Goal: Transaction & Acquisition: Purchase product/service

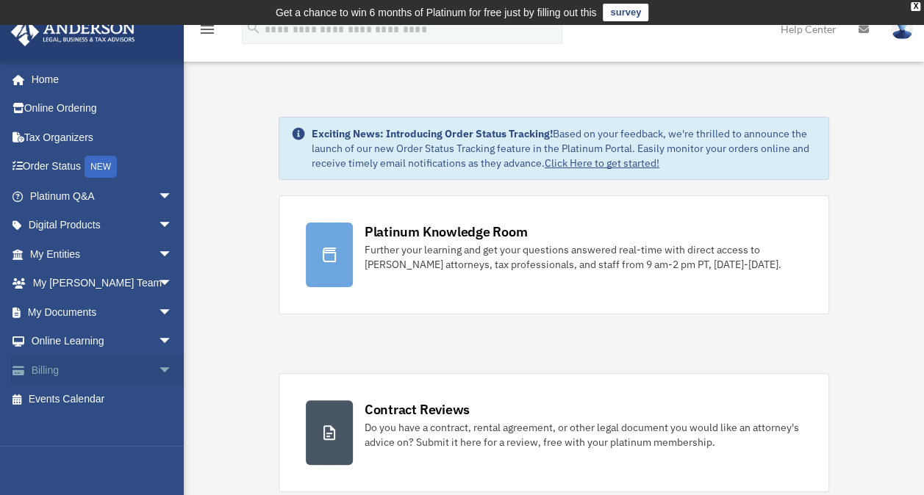
click at [129, 372] on link "Billing arrow_drop_down" at bounding box center [102, 370] width 184 height 29
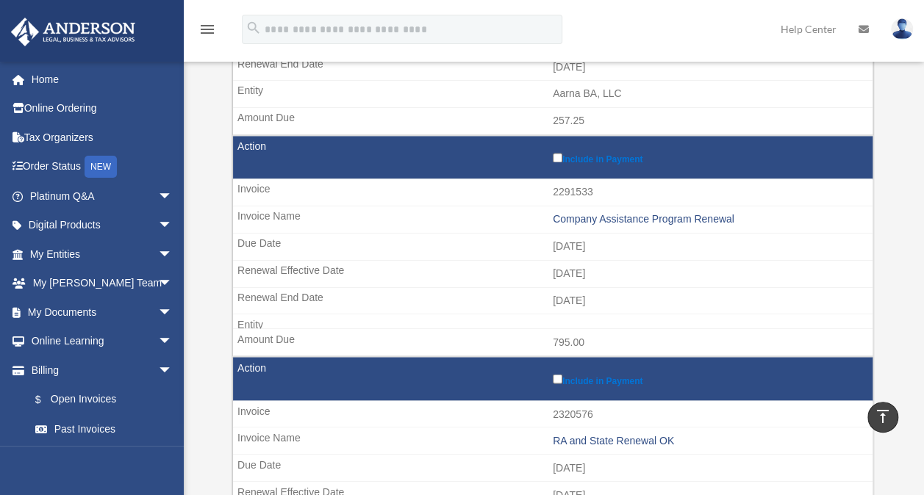
scroll to position [1102, 0]
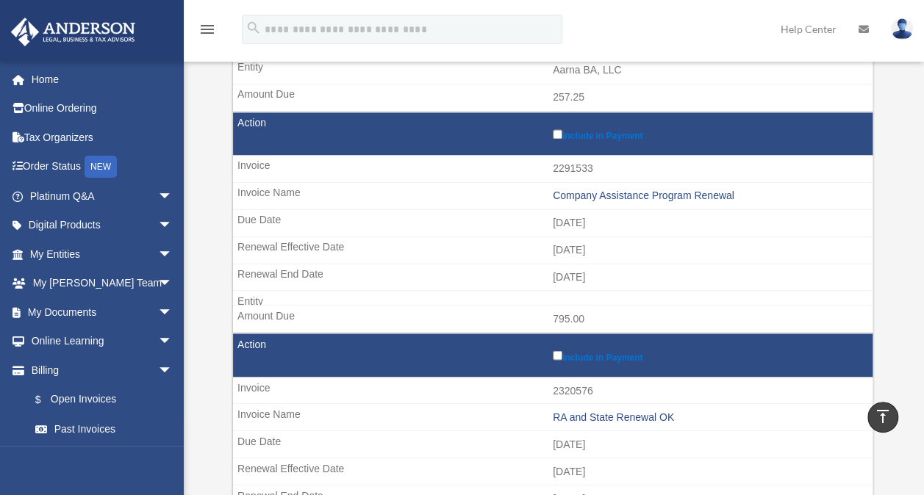
click at [570, 190] on div "Company Assistance Program Renewal" at bounding box center [709, 196] width 312 height 12
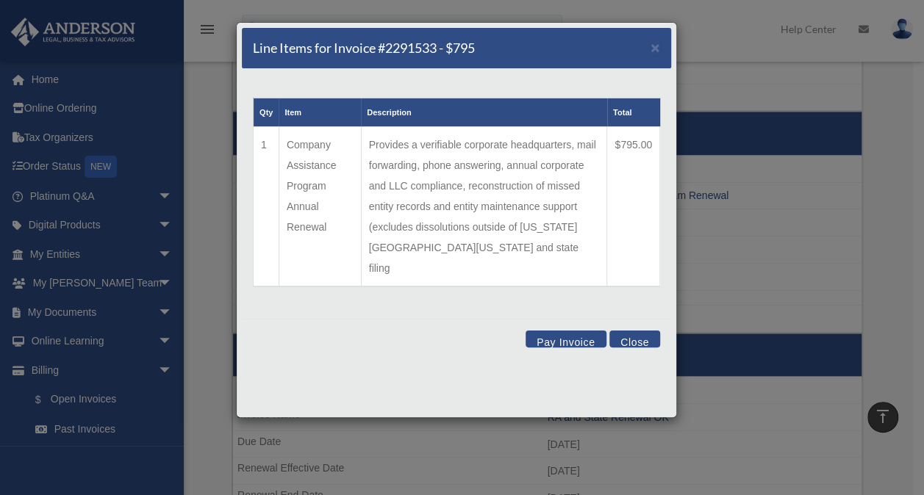
click at [630, 331] on button "Close" at bounding box center [634, 339] width 51 height 17
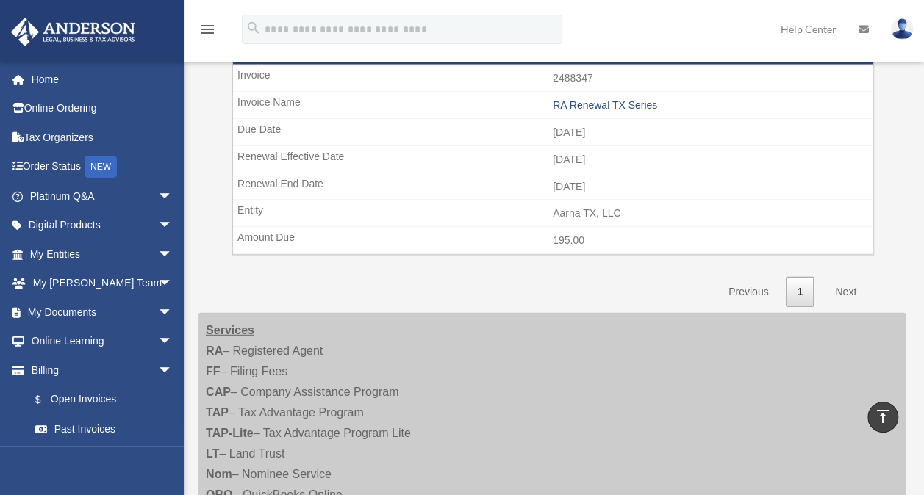
scroll to position [1910, 0]
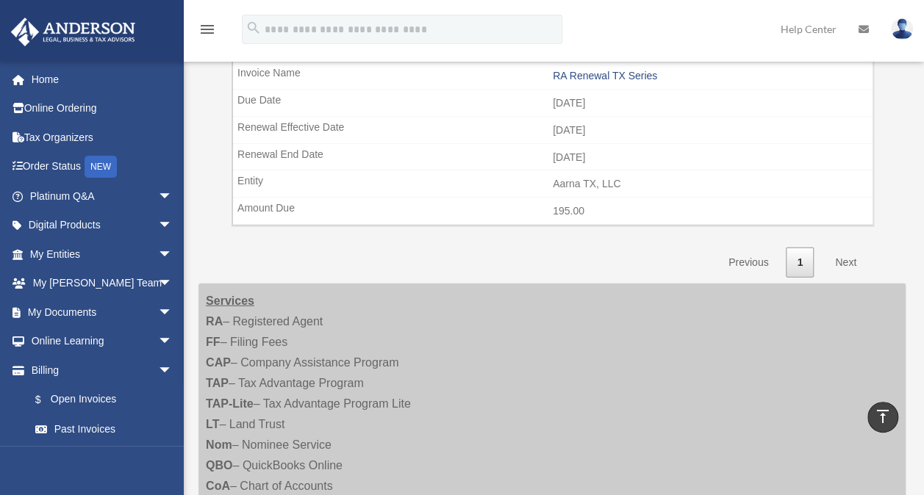
click at [844, 248] on link "Next" at bounding box center [845, 263] width 43 height 30
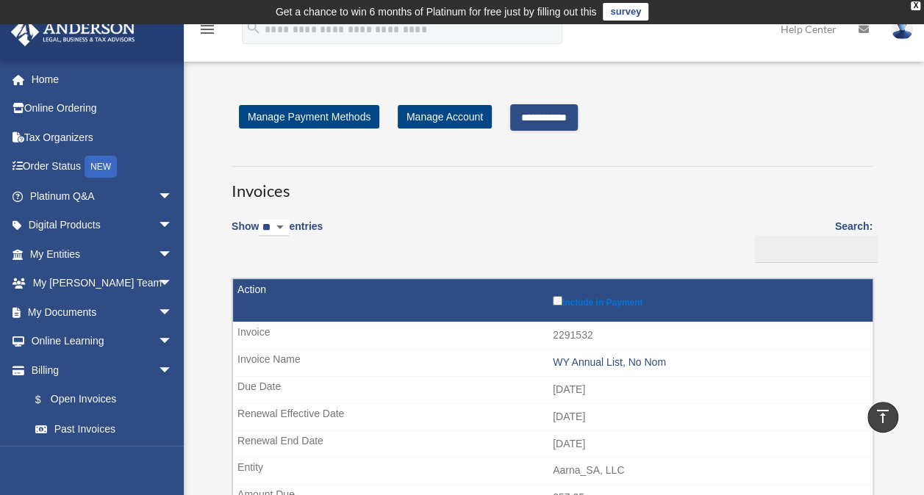
scroll to position [0, 0]
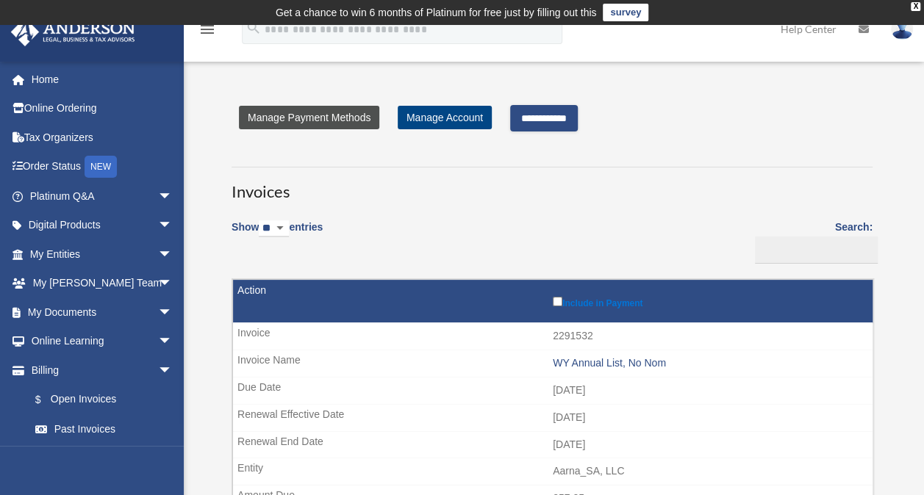
click at [322, 115] on link "Manage Payment Methods" at bounding box center [309, 118] width 140 height 24
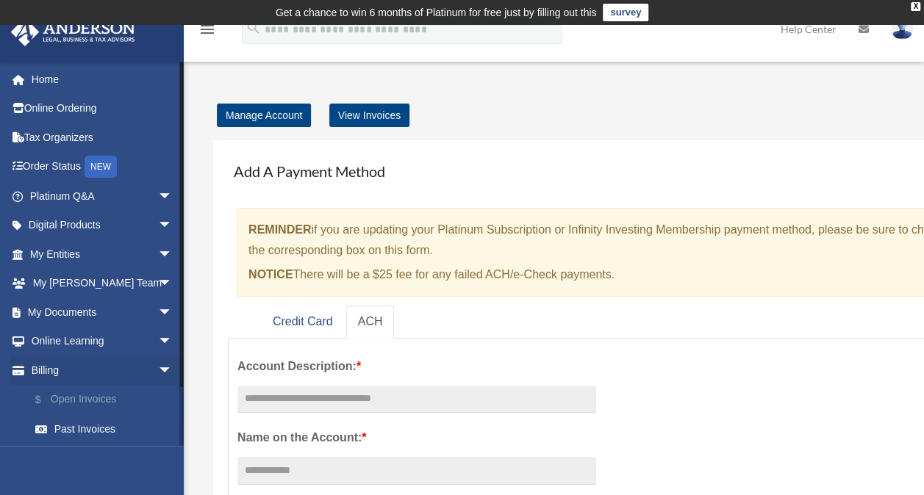
click at [65, 398] on link "$ Open Invoices" at bounding box center [108, 400] width 174 height 30
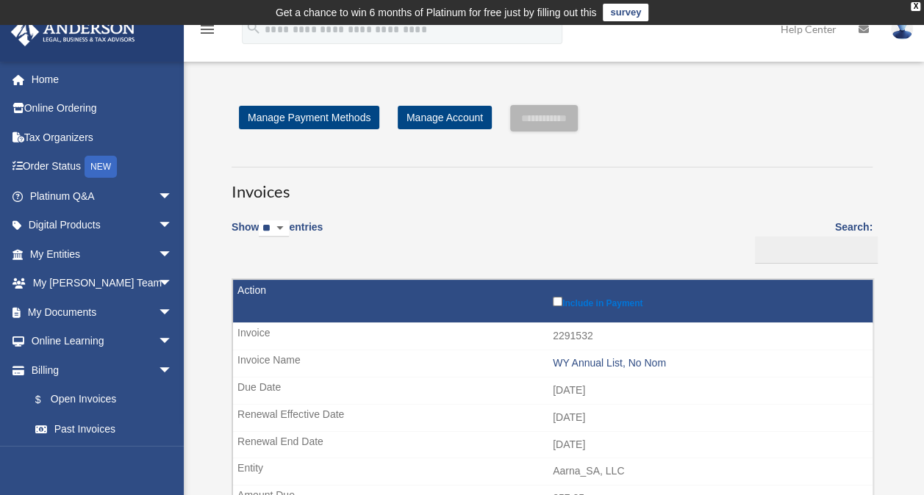
click at [289, 225] on select "** ** ** ***" at bounding box center [274, 228] width 30 height 17
select select "**"
click at [262, 220] on select "** ** ** ***" at bounding box center [274, 228] width 30 height 17
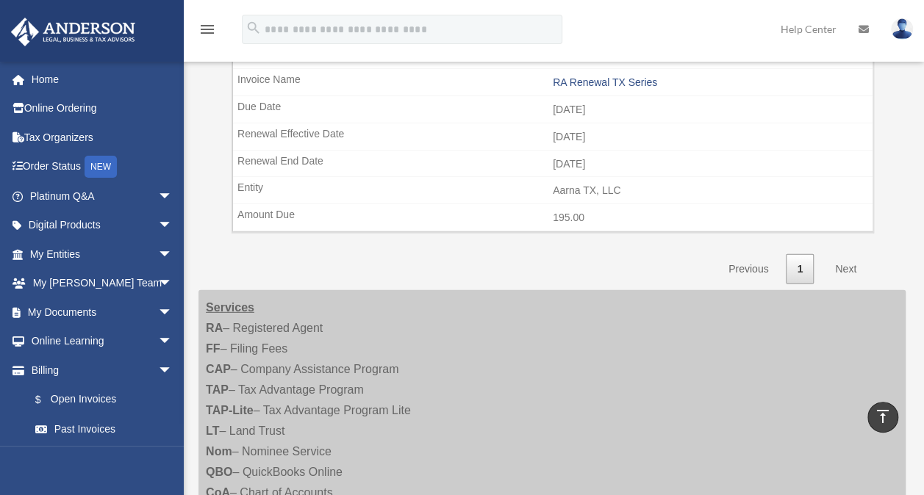
scroll to position [1910, 0]
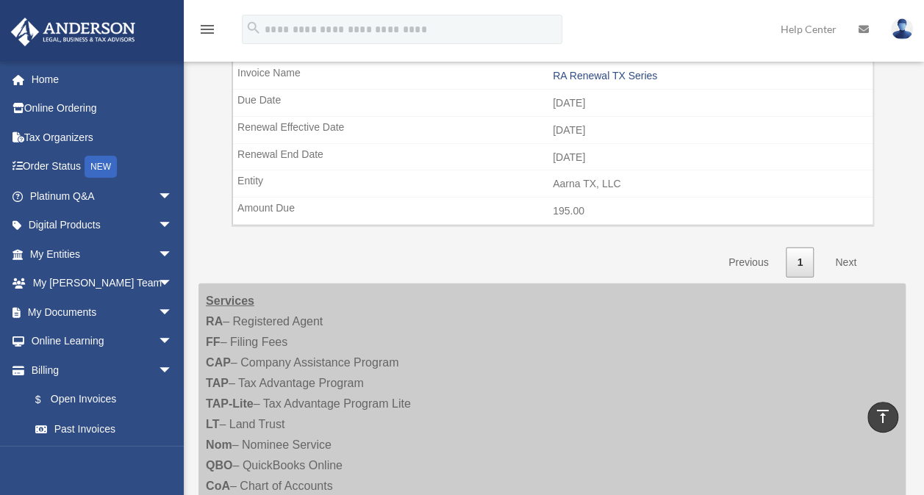
click at [844, 248] on link "Next" at bounding box center [845, 263] width 43 height 30
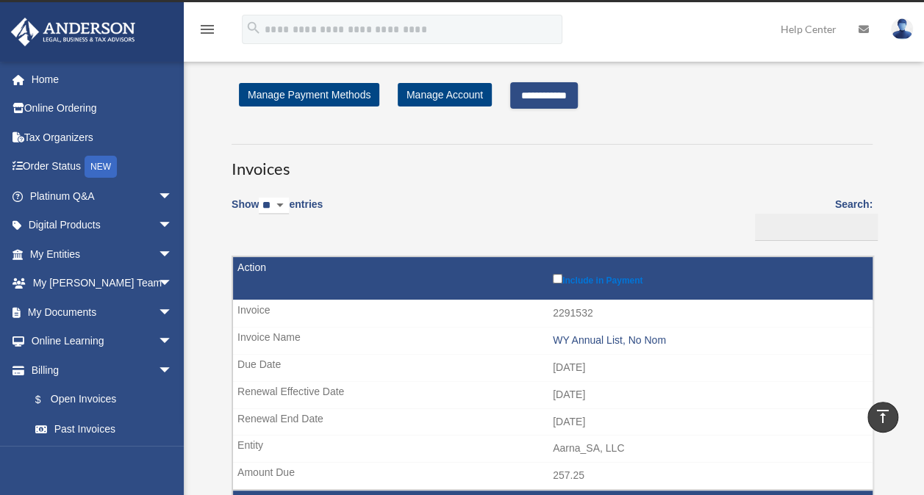
scroll to position [0, 0]
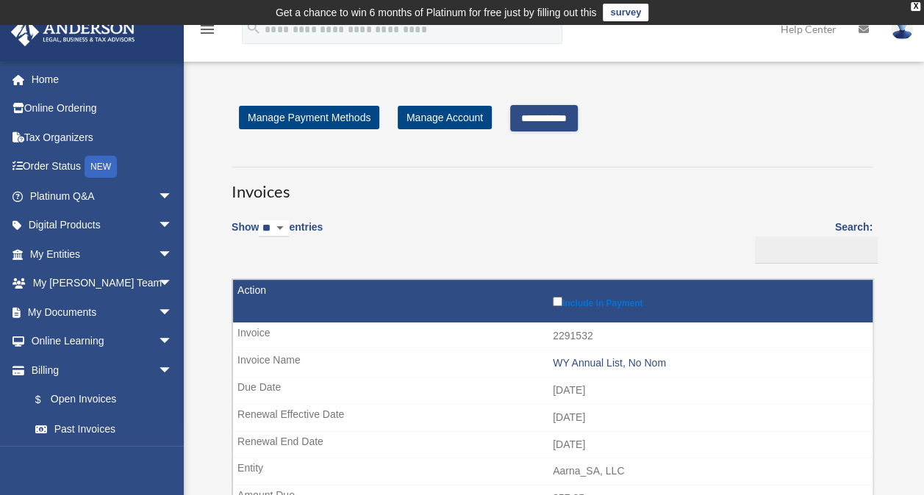
click at [550, 121] on input "**********" at bounding box center [544, 118] width 68 height 26
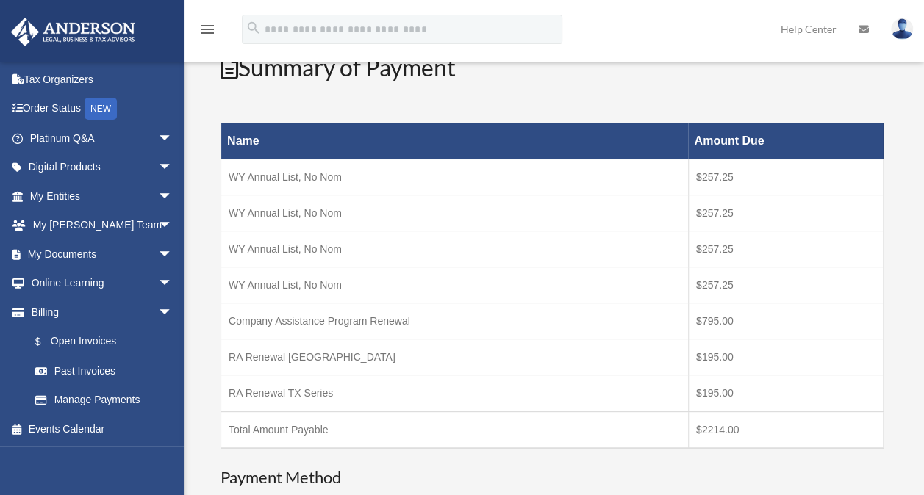
scroll to position [220, 0]
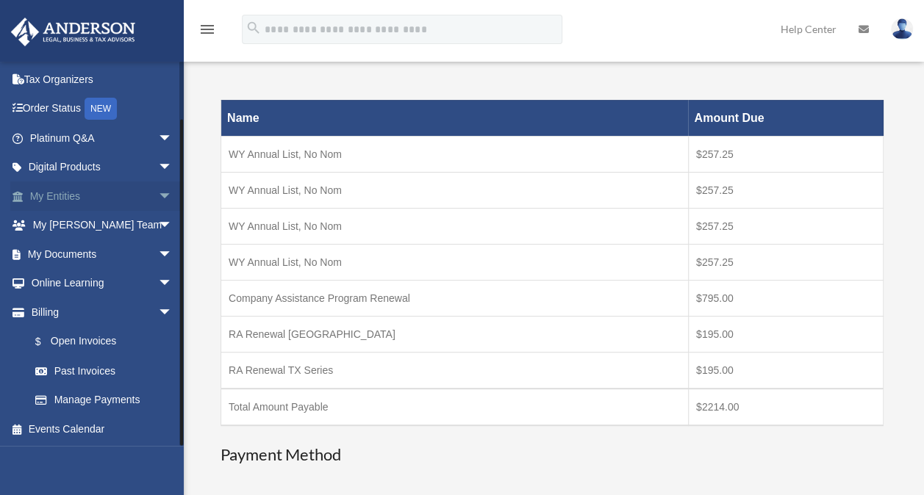
click at [67, 193] on link "My Entities arrow_drop_down" at bounding box center [102, 195] width 184 height 29
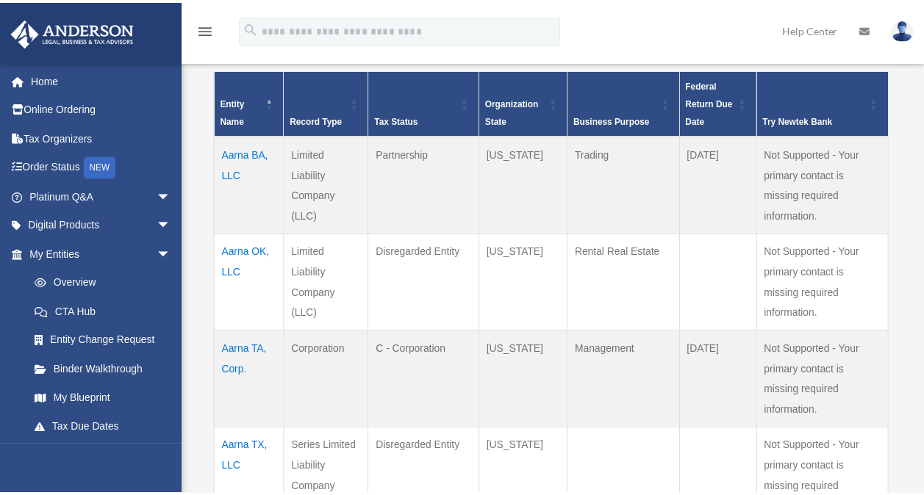
scroll to position [367, 0]
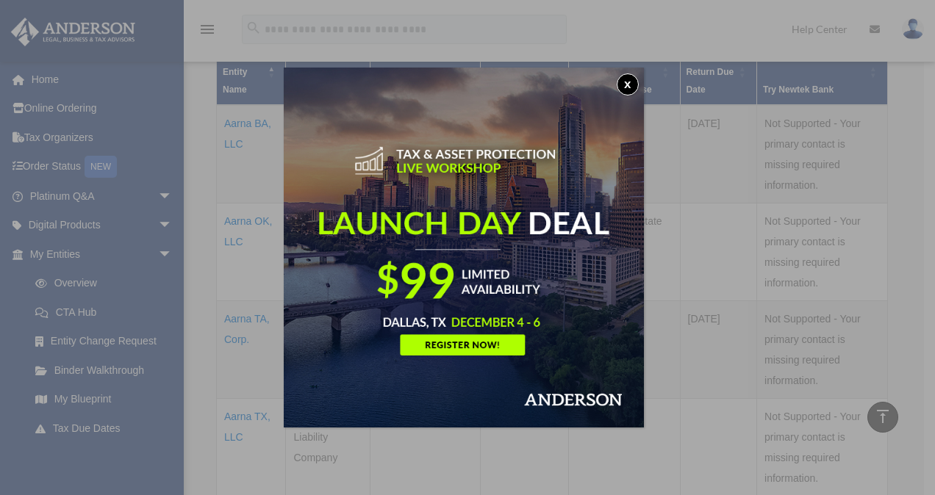
click at [634, 84] on button "x" at bounding box center [627, 84] width 22 height 22
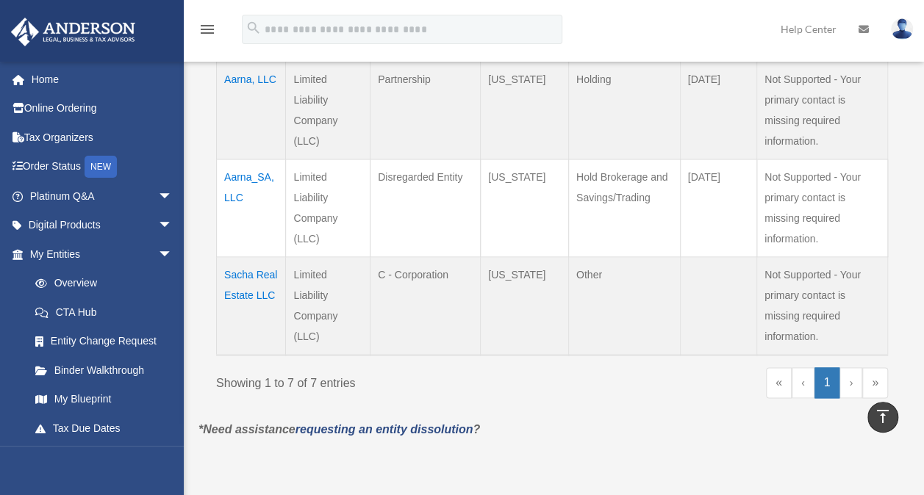
scroll to position [783, 0]
